Goal: Information Seeking & Learning: Find specific fact

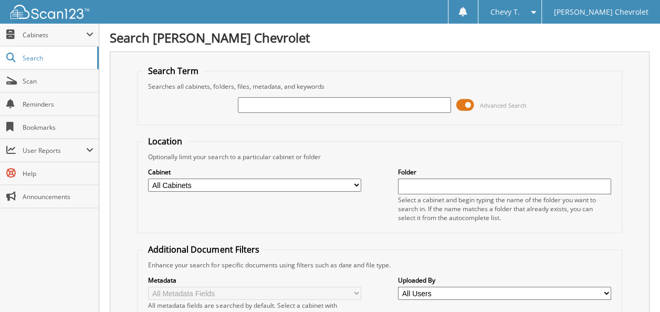
type input "E"
type input "4E370033"
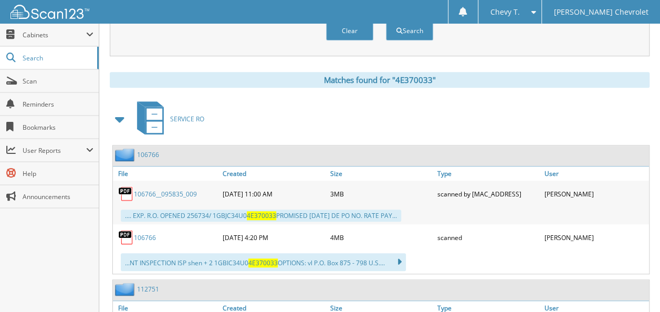
scroll to position [420, 0]
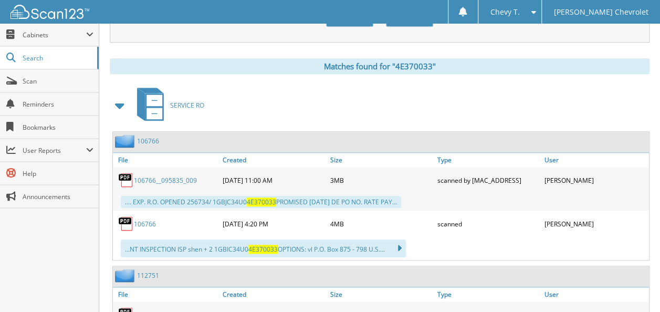
click at [164, 176] on link "106766__095835_009" at bounding box center [165, 180] width 63 height 9
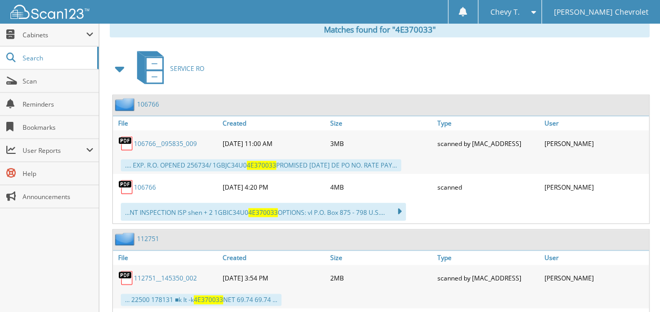
scroll to position [525, 0]
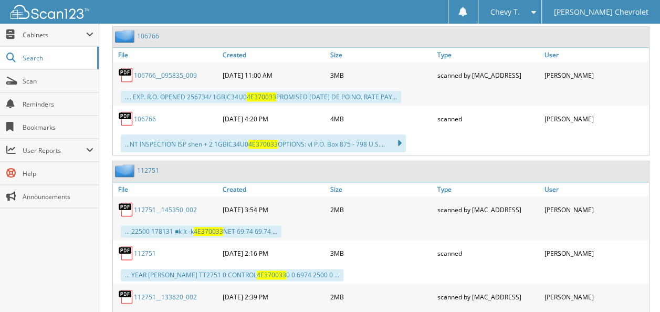
click at [144, 205] on link "112751__145350_002" at bounding box center [165, 209] width 63 height 9
